Goal: Information Seeking & Learning: Learn about a topic

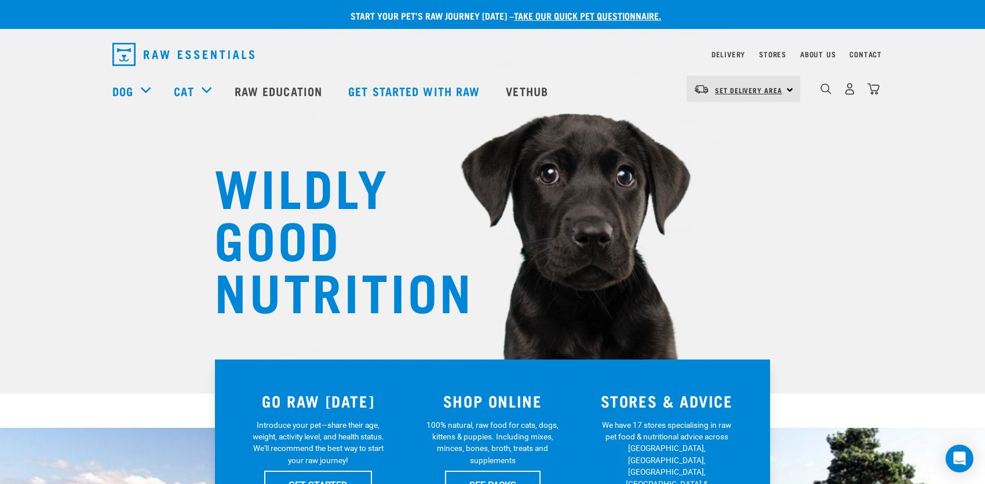
click at [740, 81] on link "Set Delivery Area" at bounding box center [748, 90] width 67 height 19
click at [262, 86] on link "Raw Education" at bounding box center [280, 91] width 114 height 46
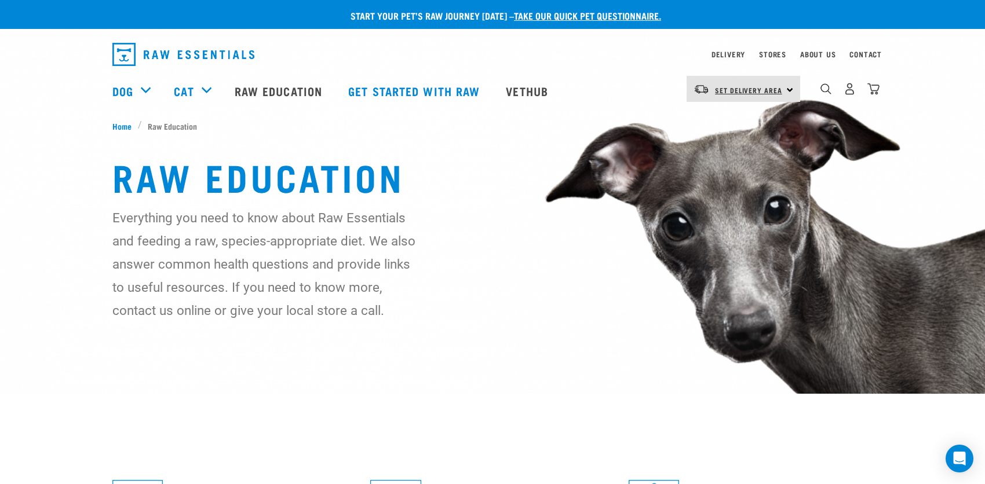
click at [729, 92] on span "Set Delivery Area" at bounding box center [748, 90] width 67 height 4
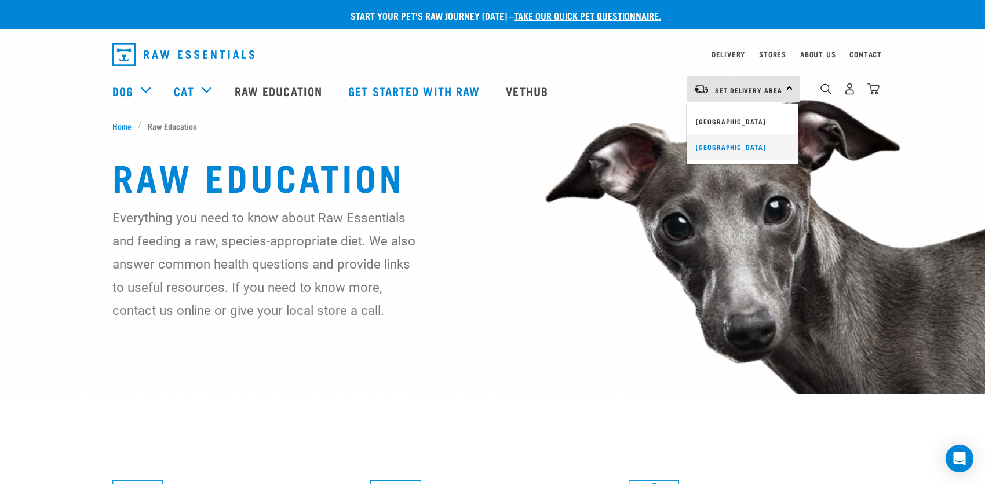
click at [701, 145] on link "[GEOGRAPHIC_DATA]" at bounding box center [741, 146] width 111 height 25
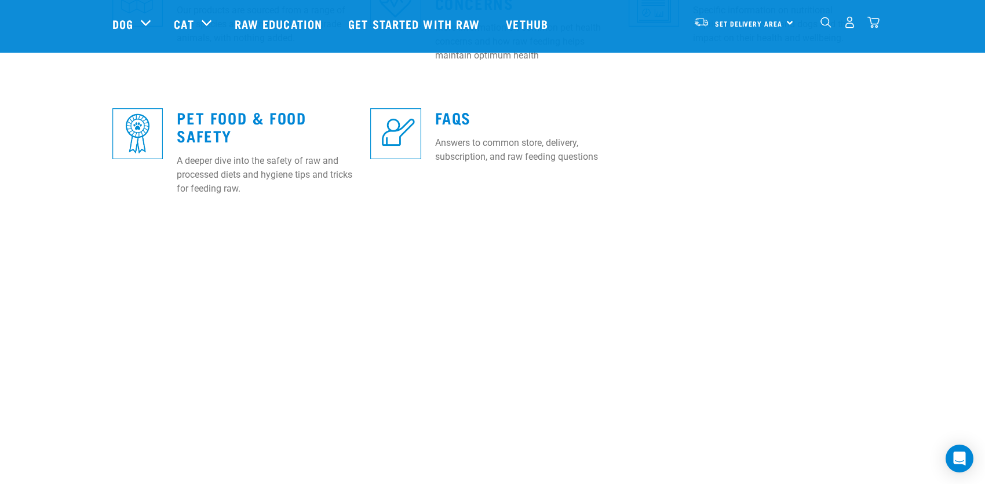
scroll to position [695, 0]
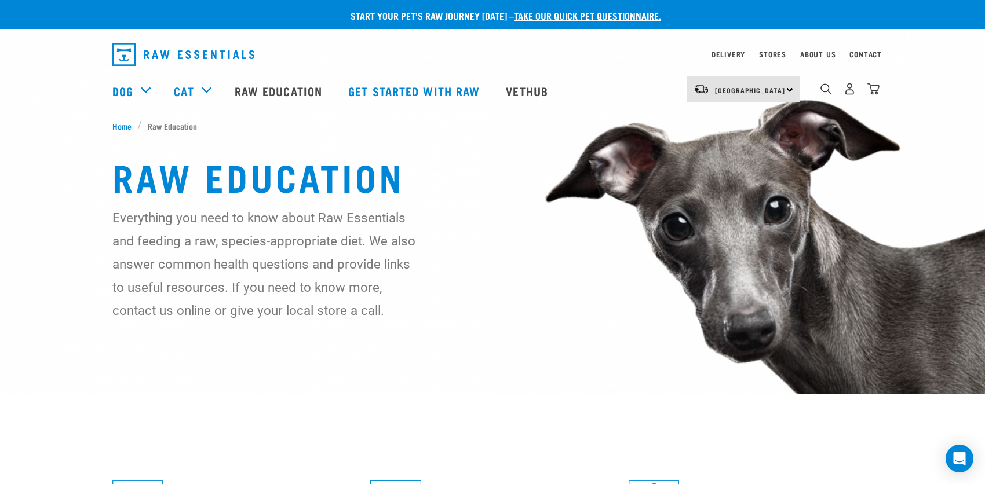
click at [729, 92] on span "[GEOGRAPHIC_DATA]" at bounding box center [750, 90] width 70 height 4
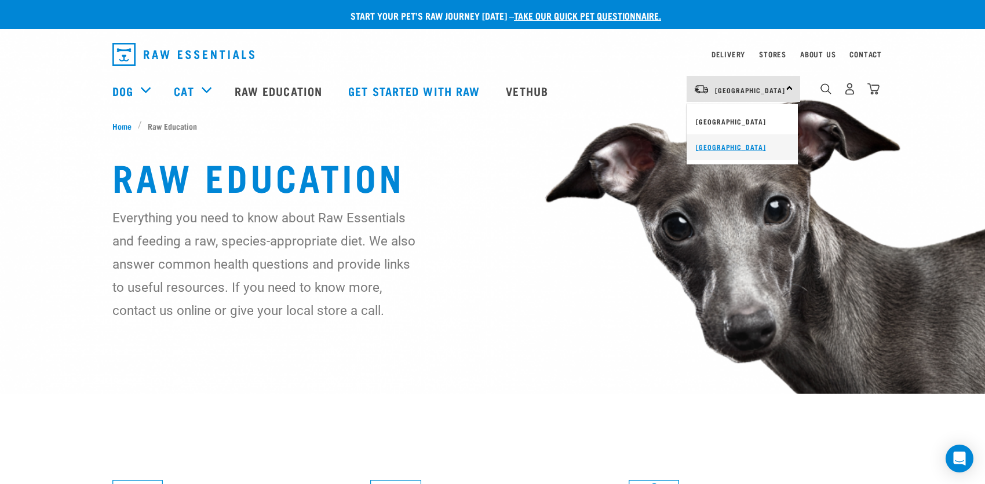
click at [709, 145] on link "[GEOGRAPHIC_DATA]" at bounding box center [741, 146] width 111 height 25
